Goal: Task Accomplishment & Management: Manage account settings

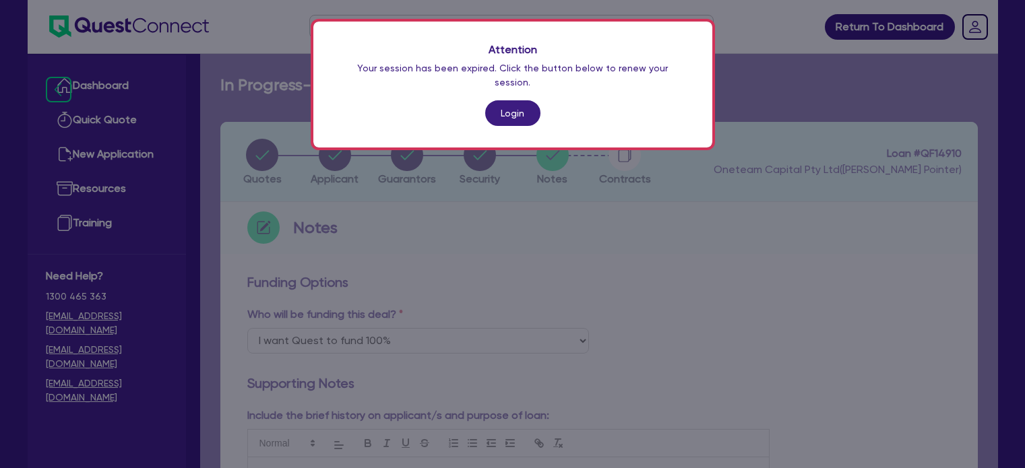
select select "Quest Finance - Own Book"
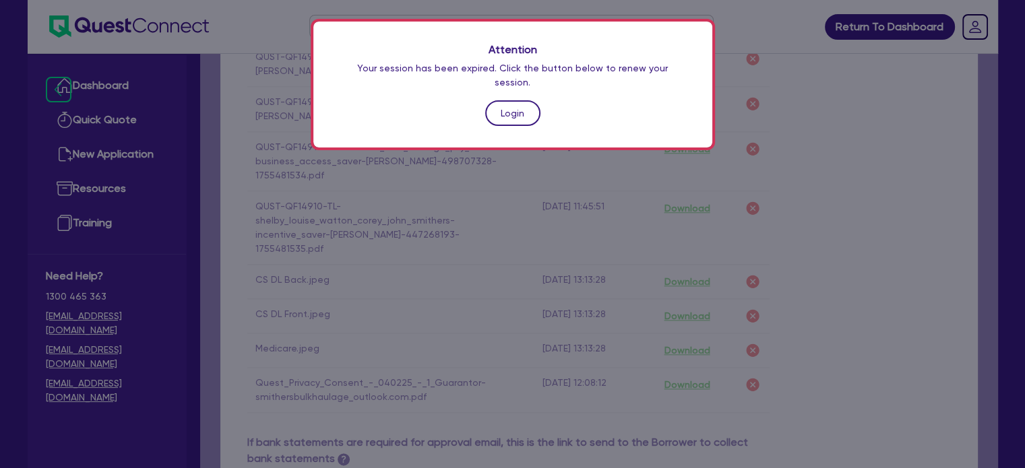
scroll to position [71, 0]
click at [511, 100] on link "Login" at bounding box center [512, 113] width 55 height 26
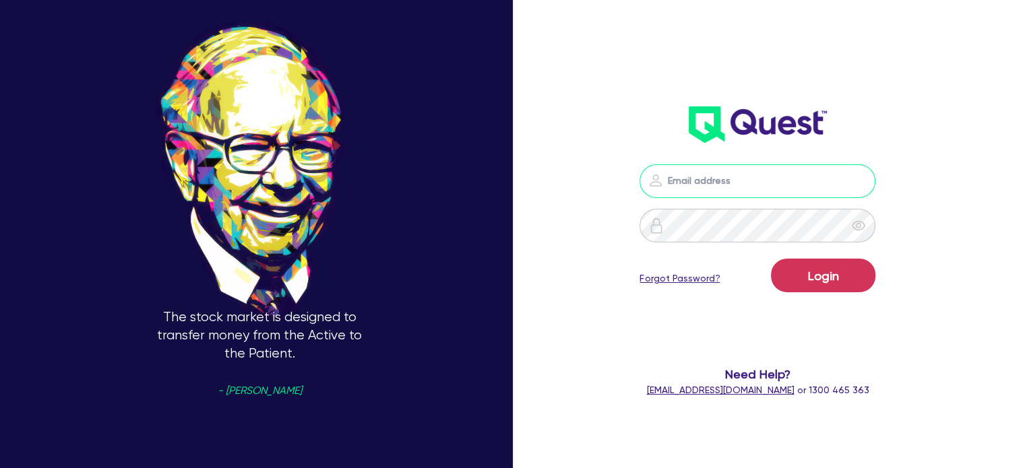
click at [741, 177] on input "email" at bounding box center [757, 181] width 236 height 34
type input "[PERSON_NAME][EMAIL_ADDRESS][DOMAIN_NAME]"
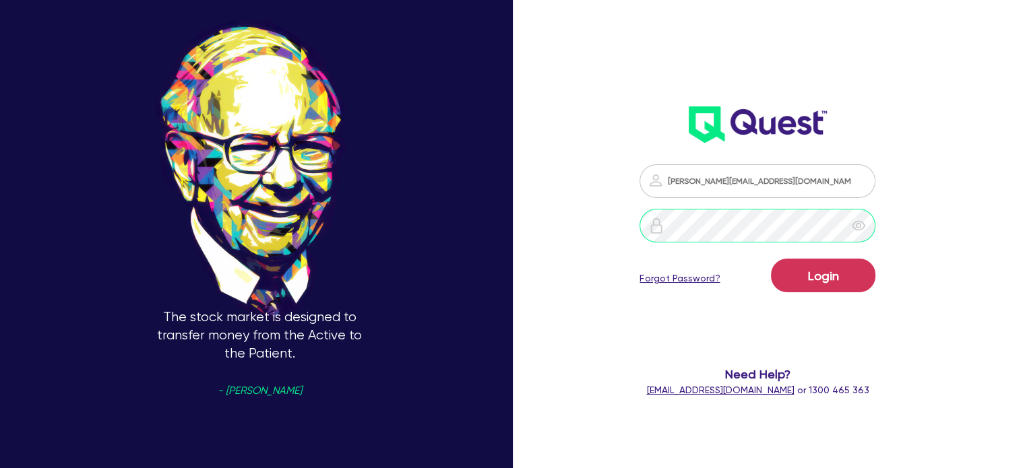
click at [771, 259] on button "Login" at bounding box center [823, 276] width 104 height 34
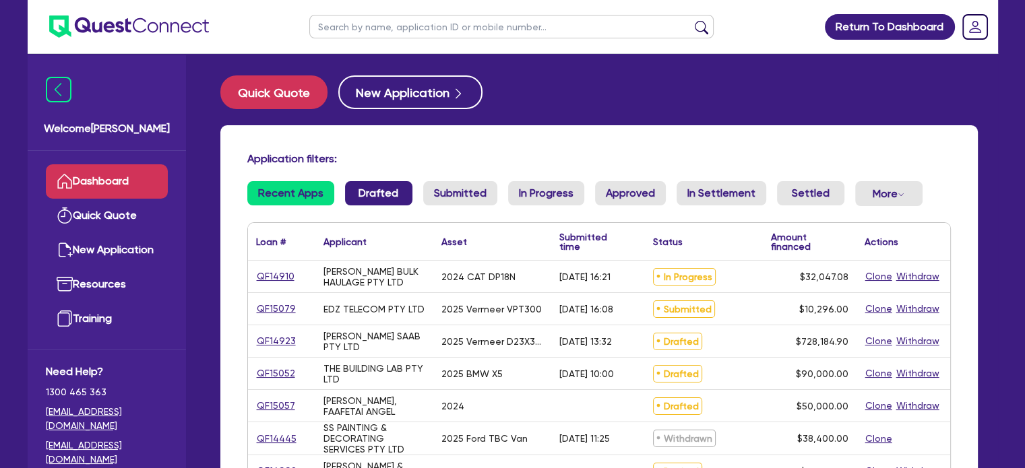
click at [382, 188] on link "Drafted" at bounding box center [378, 193] width 67 height 24
